Goal: Transaction & Acquisition: Purchase product/service

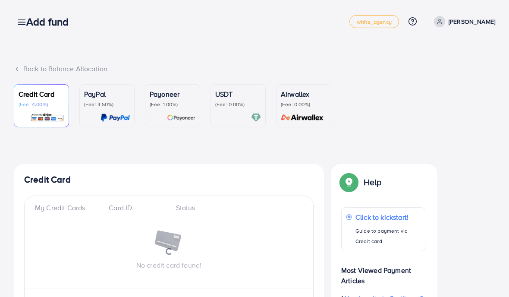
click at [28, 16] on h3 "Add fund" at bounding box center [50, 22] width 49 height 13
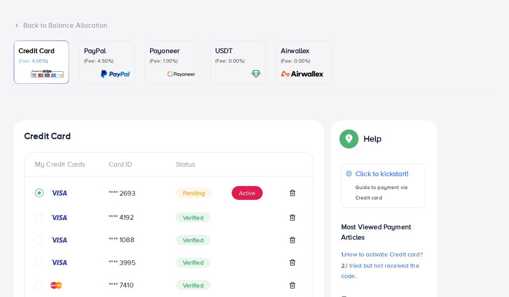
scroll to position [49, 0]
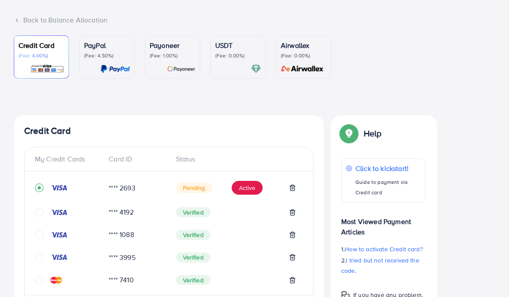
click at [248, 187] on button "Active" at bounding box center [247, 188] width 31 height 14
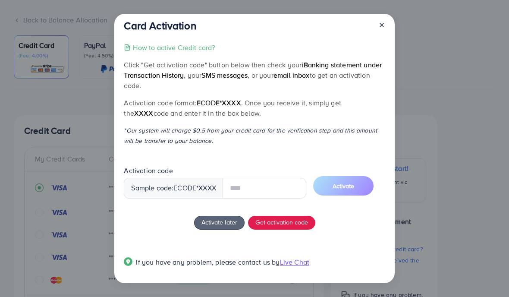
click at [285, 227] on span "Get activation code" at bounding box center [282, 222] width 53 height 9
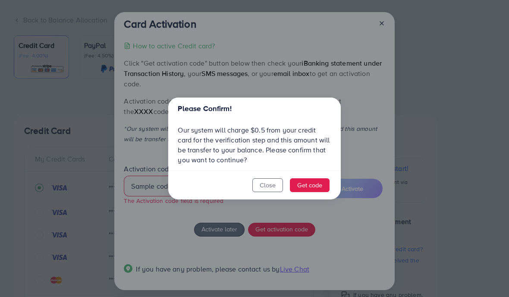
click at [316, 192] on button "Get code" at bounding box center [310, 185] width 40 height 14
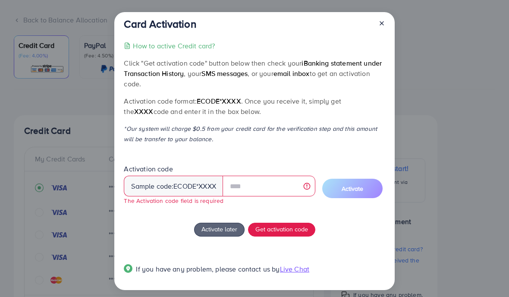
scroll to position [5, 0]
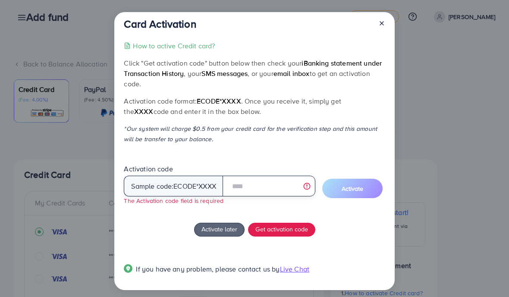
click at [254, 194] on input "text" at bounding box center [269, 186] width 93 height 21
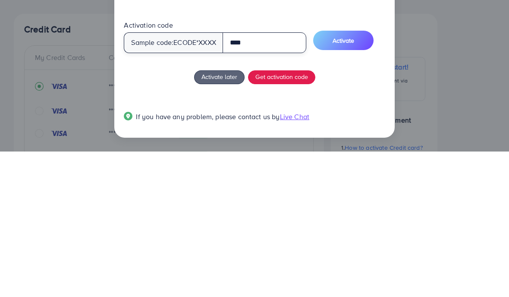
type input "****"
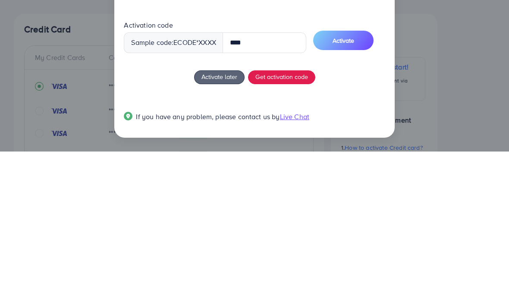
click at [370, 176] on button "Activate" at bounding box center [343, 185] width 60 height 19
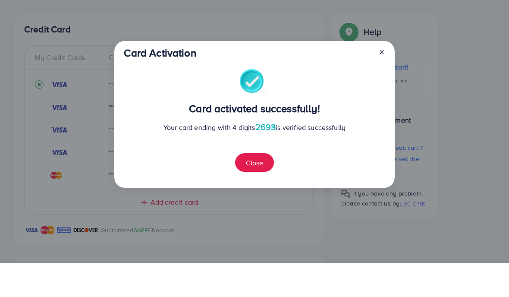
click at [261, 187] on button "Close" at bounding box center [254, 196] width 39 height 19
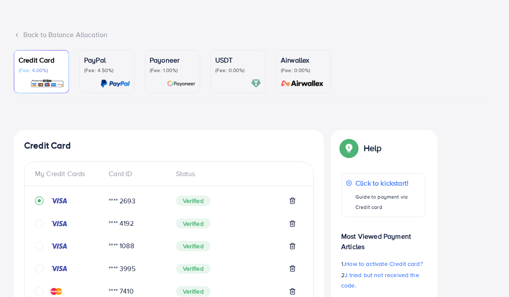
scroll to position [0, 0]
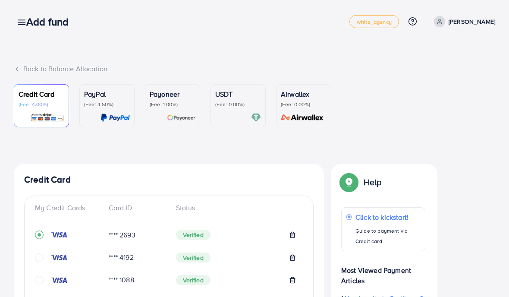
click at [25, 14] on div "Add fund white_agency Help Center Contact Support Plans and Pricing Term and po…" at bounding box center [255, 21] width 482 height 24
click at [19, 21] on icon at bounding box center [21, 22] width 9 height 9
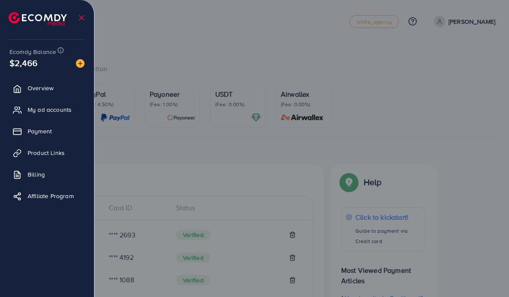
click at [58, 126] on link "Payment" at bounding box center [46, 131] width 81 height 17
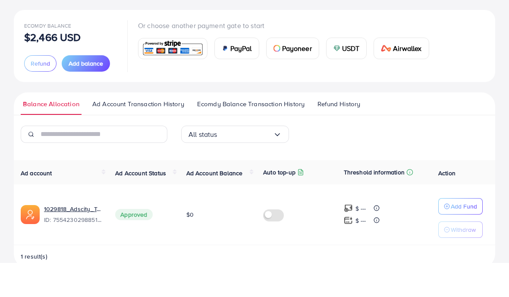
scroll to position [28, 0]
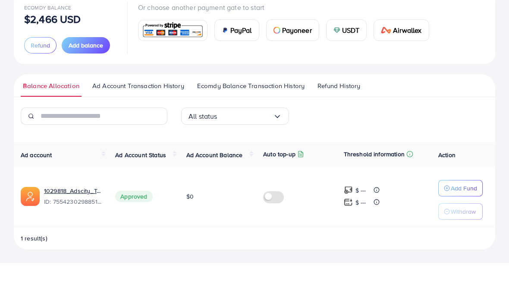
click at [236, 115] on span "Ecomdy Balance Transaction History" at bounding box center [251, 119] width 108 height 9
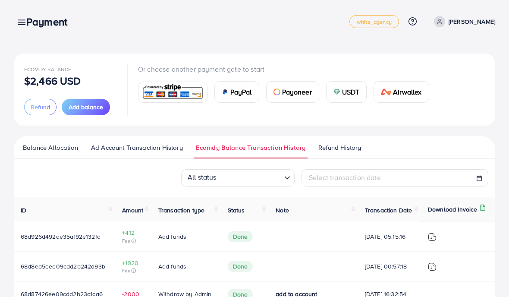
click at [77, 99] on button "Add balance" at bounding box center [86, 107] width 48 height 16
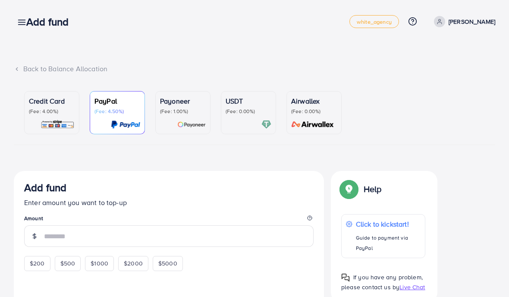
click at [60, 101] on p "Credit Card" at bounding box center [52, 101] width 46 height 10
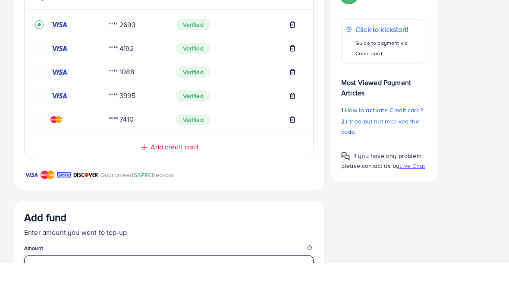
click at [177, 289] on input "number" at bounding box center [179, 300] width 270 height 22
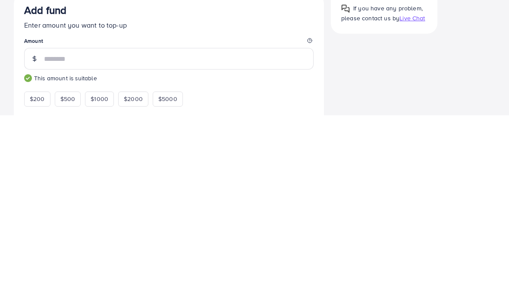
click at [414, 87] on div "Credit Card My Credit Cards Card ID Status **** 2693 Verified **** 4192 Verifie…" at bounding box center [255, 202] width 482 height 548
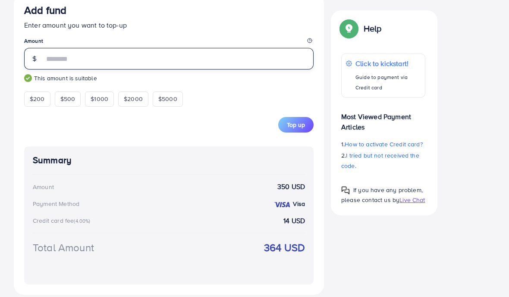
click at [160, 54] on input "***" at bounding box center [179, 59] width 270 height 22
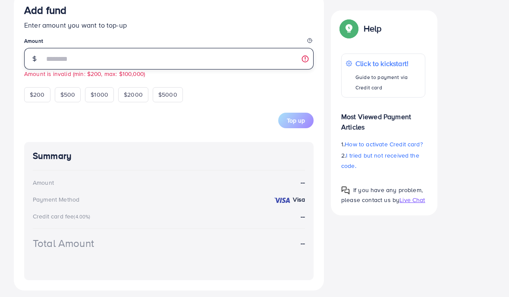
scroll to position [421, 0]
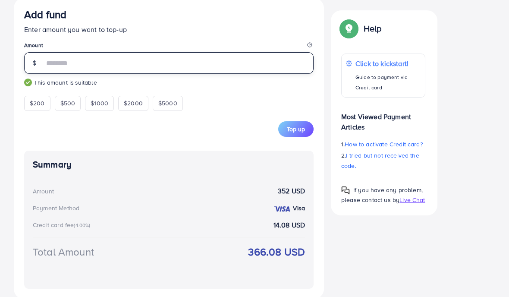
type input "***"
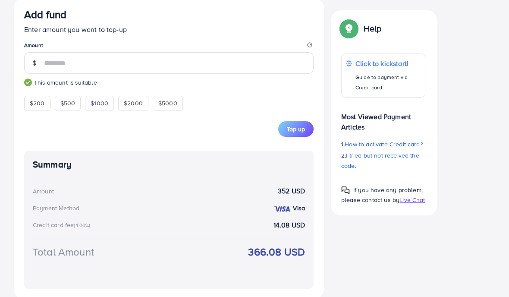
click at [466, 63] on div "Credit Card My Credit Cards Card ID Status **** 2693 Verified **** 4192 Verifie…" at bounding box center [255, 24] width 482 height 548
click at [298, 132] on button "Top up" at bounding box center [295, 129] width 35 height 16
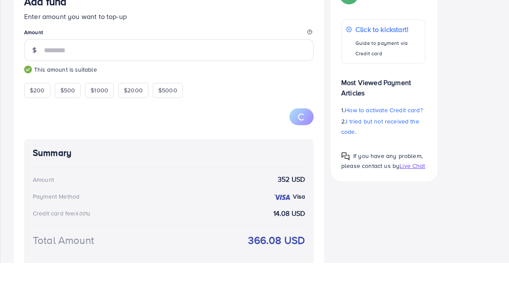
scroll to position [180, 0]
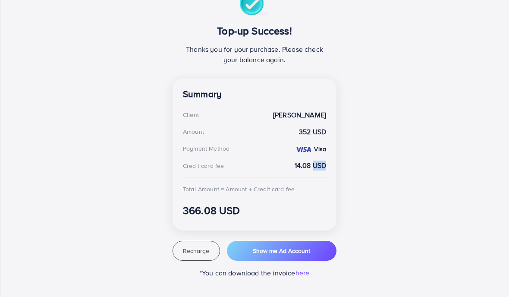
click at [397, 190] on div "Top-up Success! Thanks you for your purchase. Please check your balance again. …" at bounding box center [255, 134] width 482 height 286
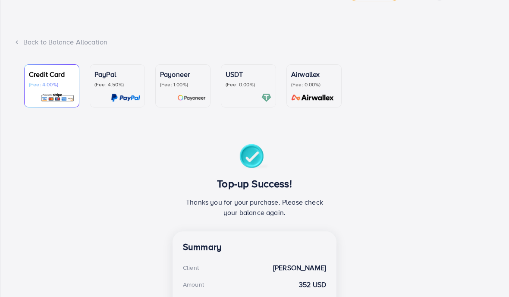
scroll to position [0, 0]
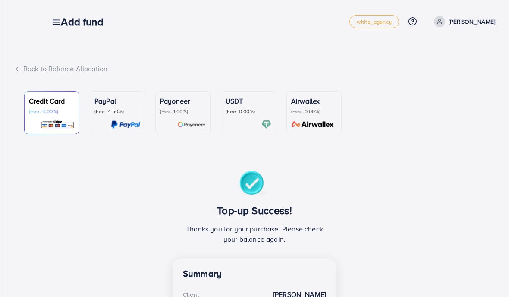
click at [63, 19] on h3 "Add fund" at bounding box center [85, 22] width 49 height 13
click at [60, 18] on div "Add fund" at bounding box center [85, 22] width 63 height 13
click at [62, 18] on h3 "Add fund" at bounding box center [85, 22] width 49 height 13
click at [63, 24] on h3 "Add fund" at bounding box center [85, 22] width 49 height 13
click at [61, 21] on h3 "Add fund" at bounding box center [85, 22] width 49 height 13
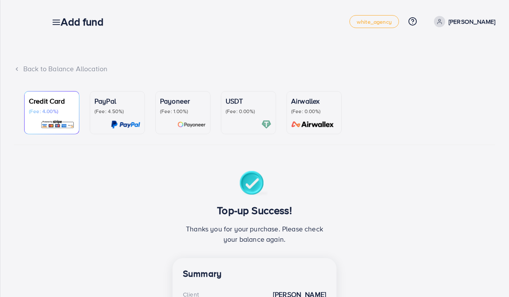
click at [61, 22] on h3 "Add fund" at bounding box center [85, 22] width 49 height 13
click at [29, 72] on div "Back to Balance Allocation" at bounding box center [255, 69] width 482 height 10
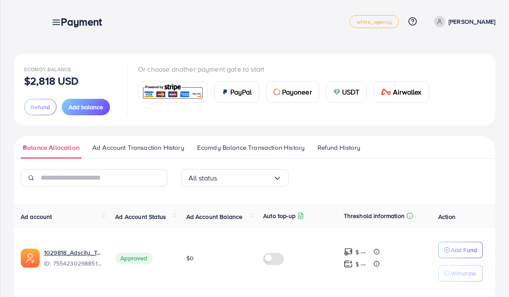
click at [54, 19] on icon at bounding box center [56, 22] width 9 height 9
click at [65, 25] on h3 "Payment" at bounding box center [85, 22] width 48 height 13
click at [62, 21] on h3 "Payment" at bounding box center [85, 22] width 48 height 13
click at [53, 17] on link at bounding box center [54, 21] width 13 height 11
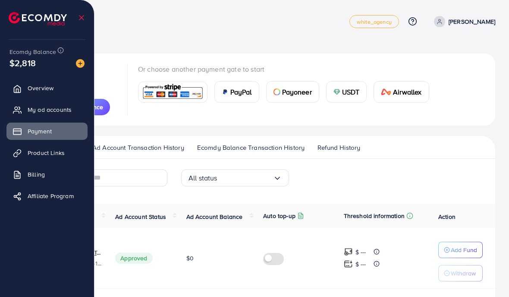
click at [57, 21] on img at bounding box center [38, 18] width 58 height 13
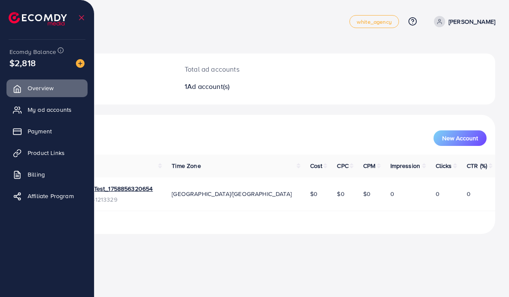
click at [91, 16] on div at bounding box center [47, 15] width 95 height 31
click at [141, 30] on div "Overview white_agency Help Center Contact Support Plans and Pricing Term and po…" at bounding box center [255, 21] width 482 height 24
click at [466, 76] on div "[DATE] spends $0 USD Total ad accounts 1 Ad account(s)" at bounding box center [255, 79] width 482 height 51
click at [82, 20] on icon at bounding box center [81, 17] width 9 height 9
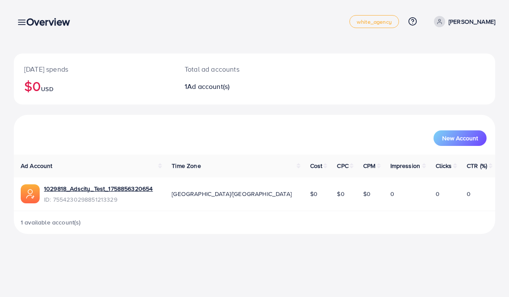
click at [16, 22] on link at bounding box center [20, 21] width 13 height 11
